Goal: Find specific page/section: Find specific page/section

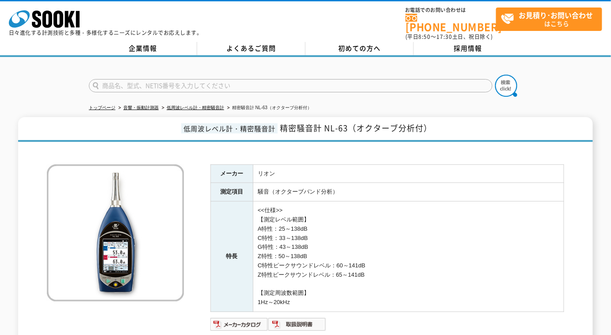
click at [249, 83] on input "text" at bounding box center [291, 85] width 404 height 13
type input "DA21"
click at [514, 86] on img at bounding box center [506, 86] width 22 height 22
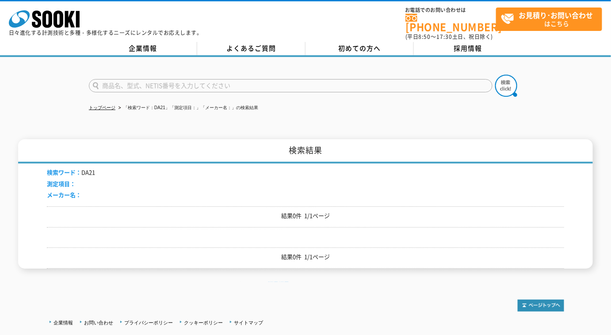
click at [134, 81] on input "text" at bounding box center [291, 85] width 404 height 13
type input "D"
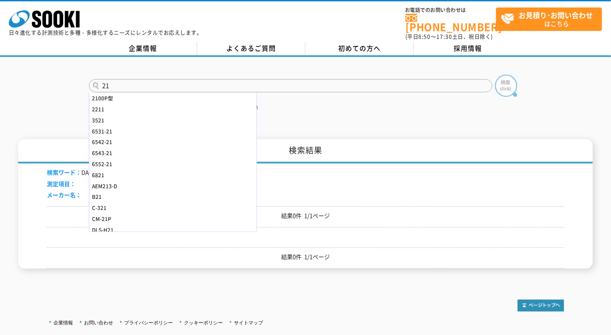
type input "21"
click at [510, 86] on img at bounding box center [506, 86] width 22 height 22
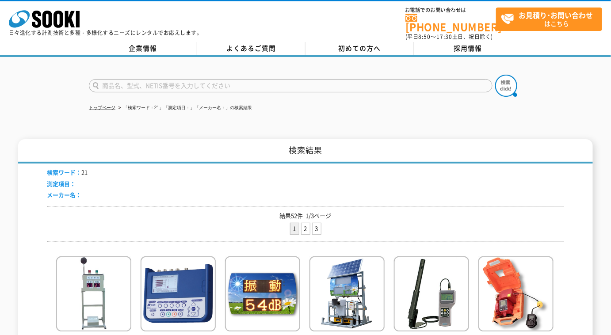
scroll to position [80, 0]
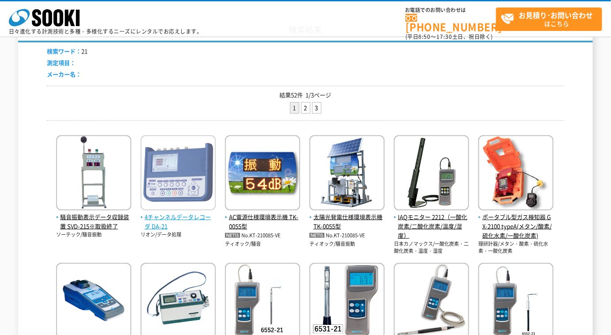
click at [205, 219] on span "4チャンネルデータレコーダ DA-21" at bounding box center [178, 222] width 75 height 19
